Goal: Navigation & Orientation: Understand site structure

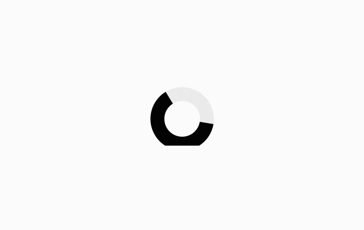
scroll to position [267, 0]
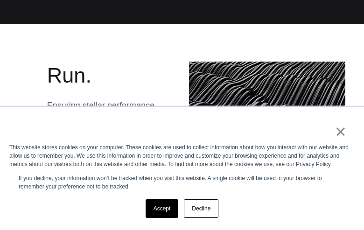
scroll to position [1024, 0]
